Goal: Information Seeking & Learning: Find specific fact

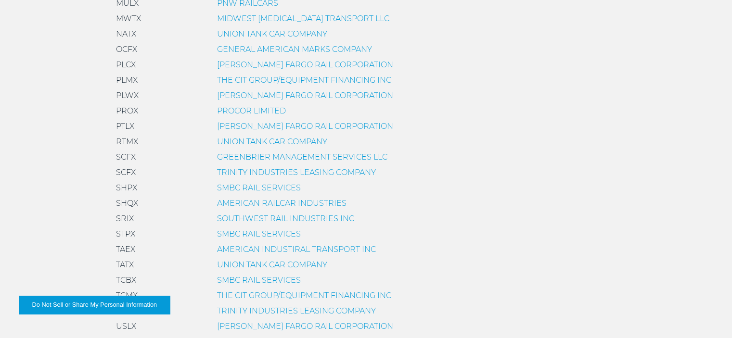
scroll to position [626, 0]
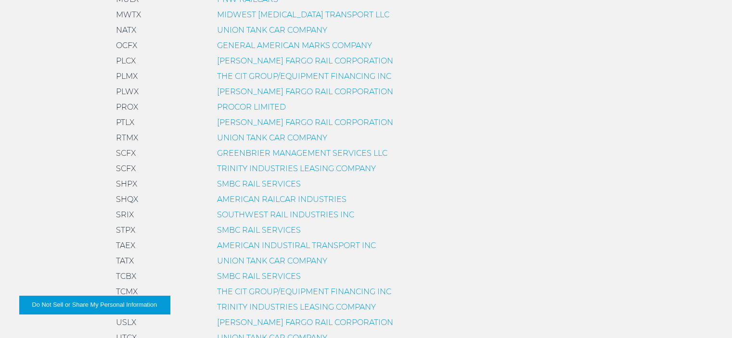
click at [223, 215] on link "SOUTHWEST RAIL INDUSTRIES INC" at bounding box center [285, 214] width 137 height 9
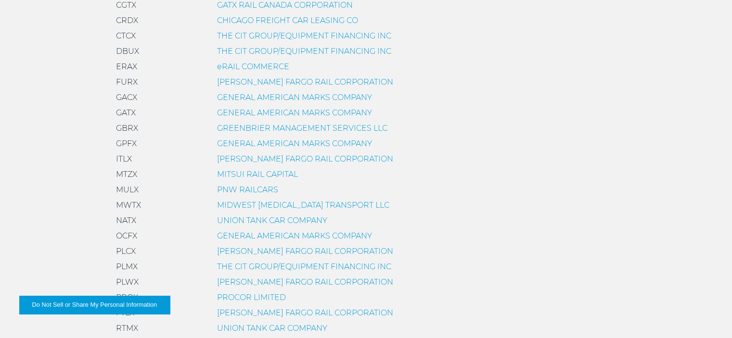
scroll to position [433, 0]
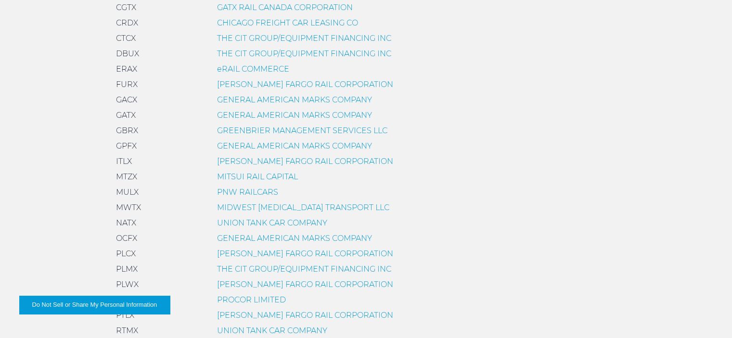
click at [222, 115] on link "GENERAL AMERICAN MARKS COMPANY" at bounding box center [294, 115] width 155 height 9
